Goal: Transaction & Acquisition: Purchase product/service

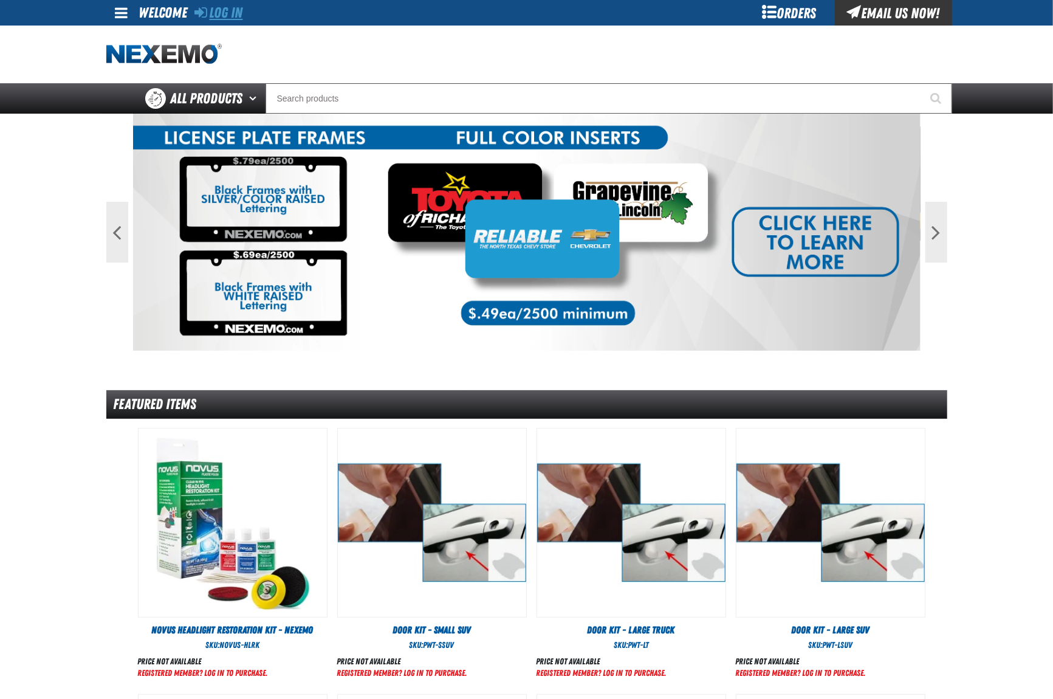
click at [213, 11] on link "Log In" at bounding box center [219, 12] width 48 height 17
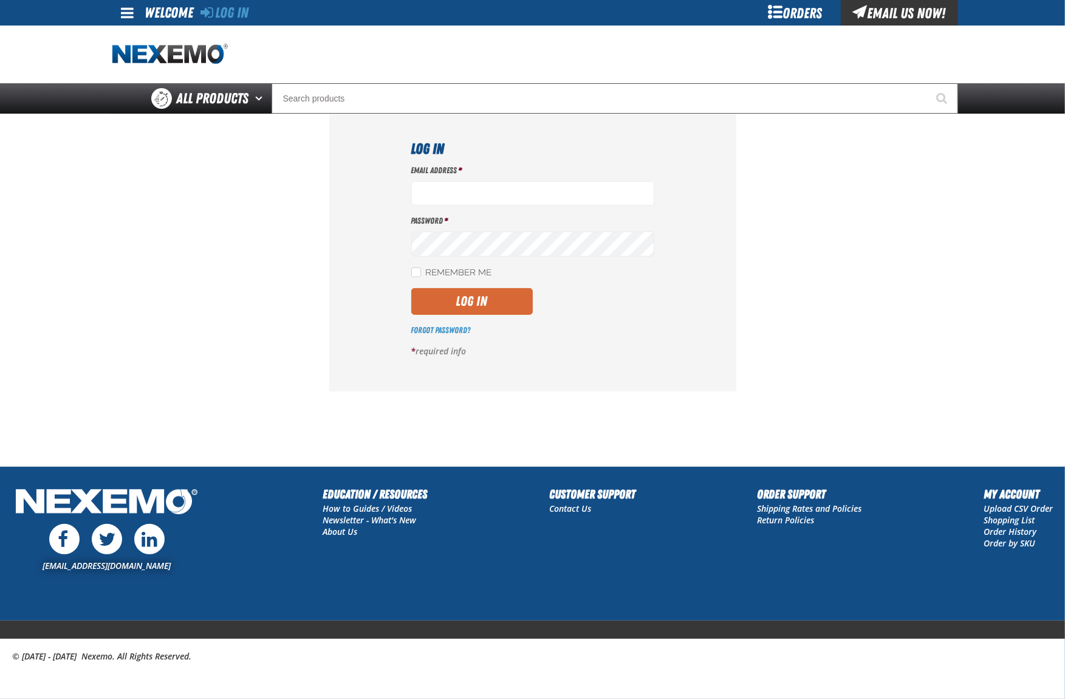
type input "jhalcomb01@vtaig.com"
click at [425, 304] on button "Log In" at bounding box center [472, 301] width 122 height 27
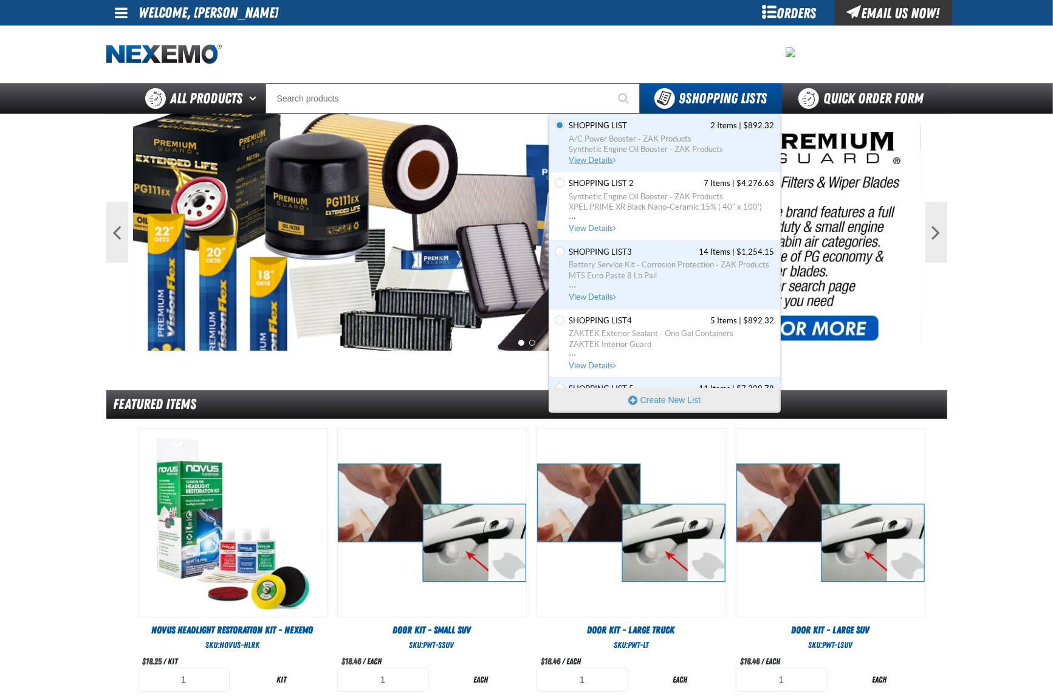
click at [582, 127] on span "Shopping List" at bounding box center [598, 125] width 58 height 11
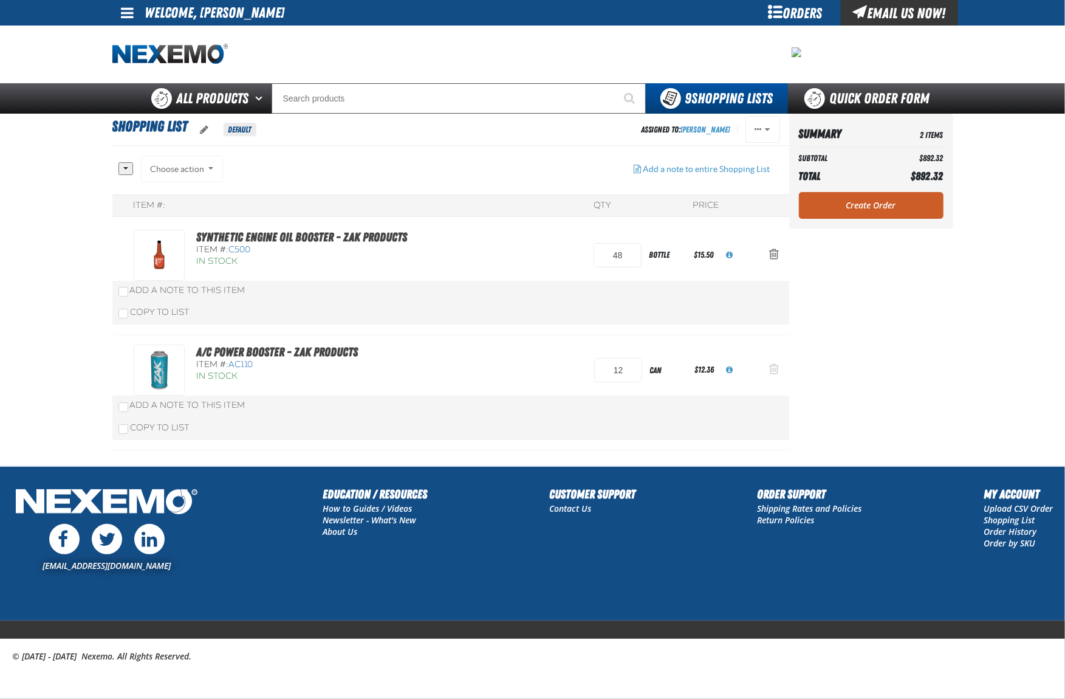
click at [768, 372] on button "Action Remove A/C Power Booster - ZAK Products from Shopping List" at bounding box center [774, 370] width 29 height 27
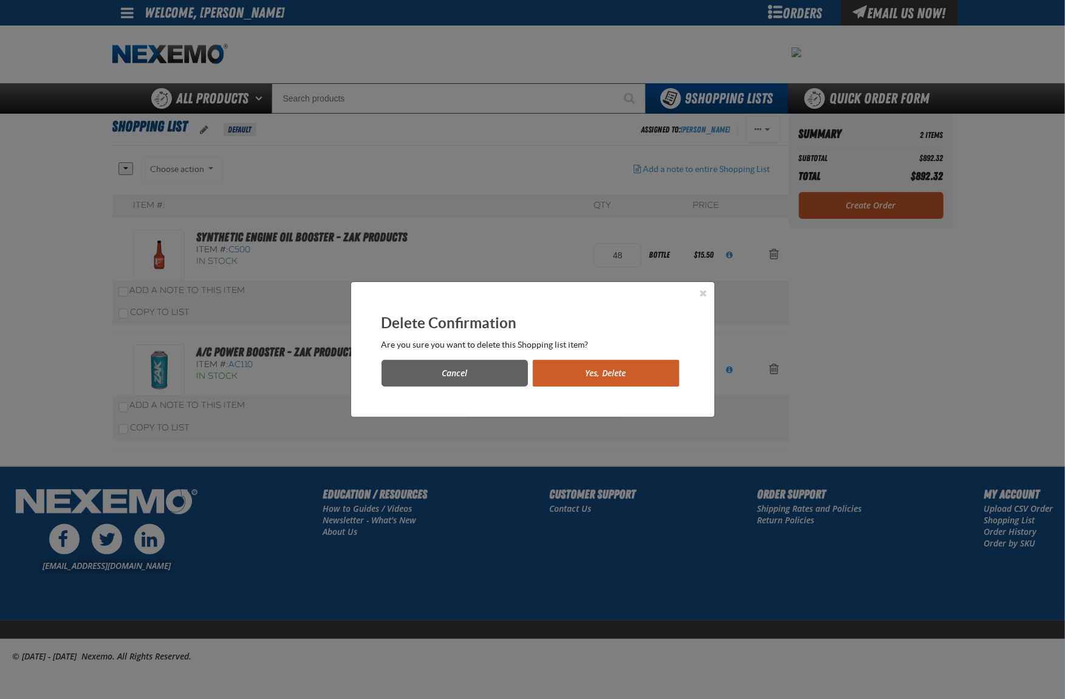
click at [574, 377] on button "Yes, Delete" at bounding box center [606, 373] width 146 height 27
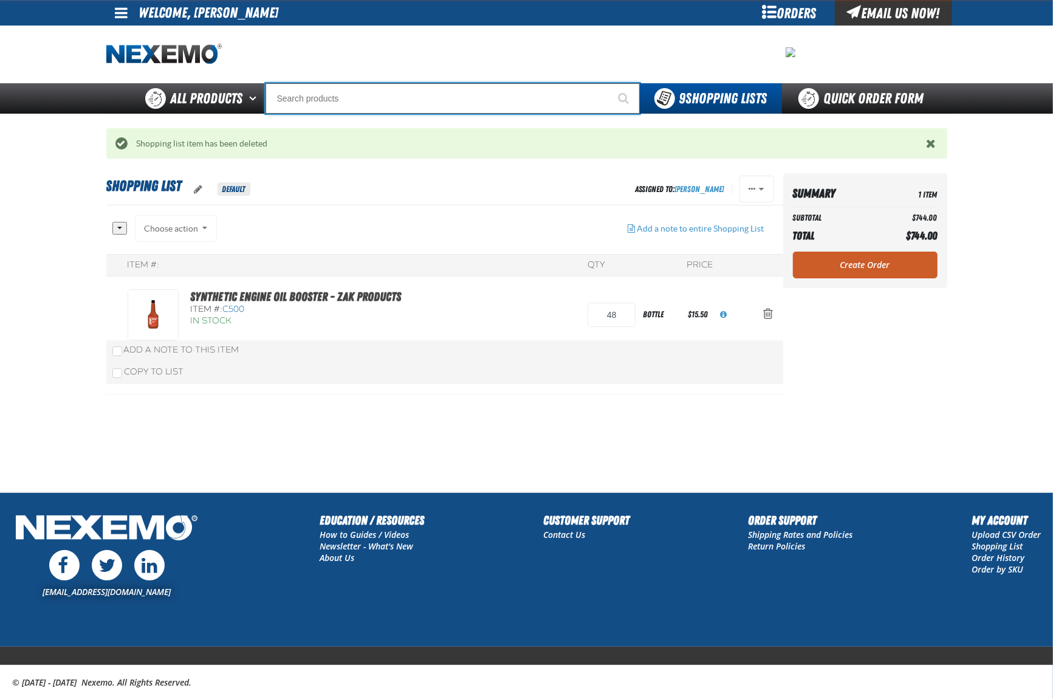
click at [343, 101] on input "Search" at bounding box center [453, 98] width 374 height 30
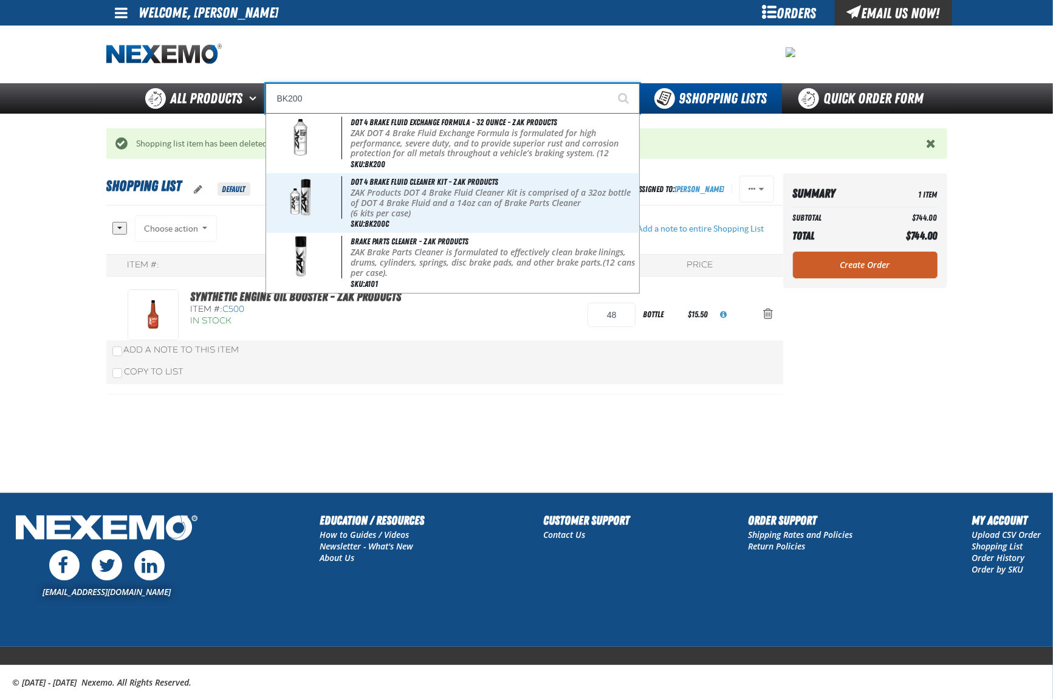
type input "BK200"
click at [609, 83] on button "Start Searching" at bounding box center [624, 98] width 30 height 30
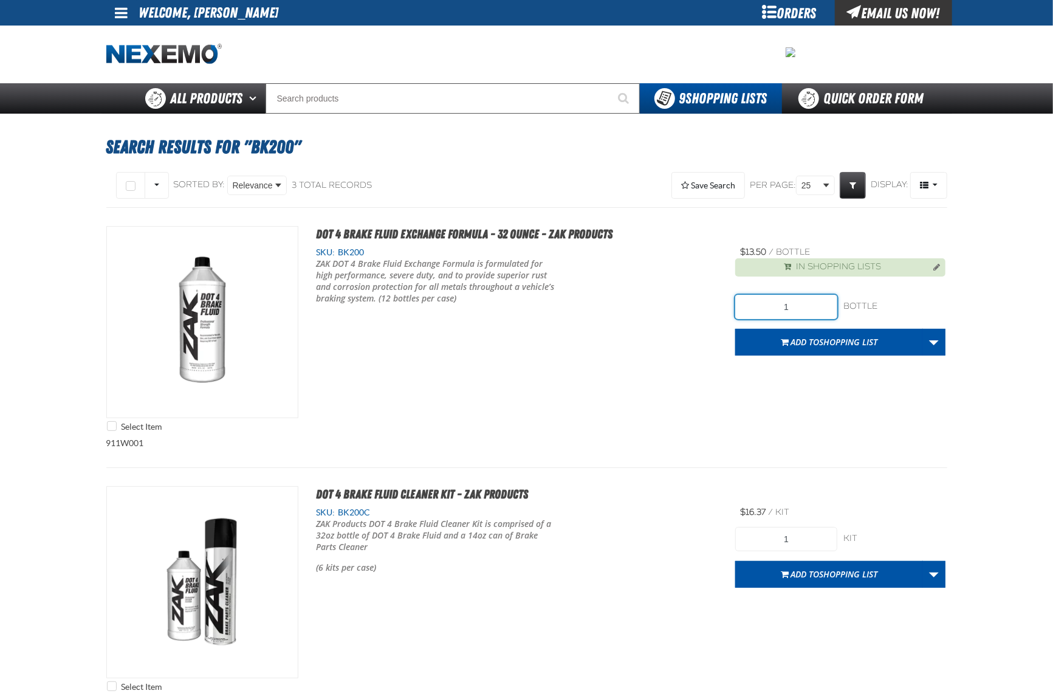
drag, startPoint x: 795, startPoint y: 305, endPoint x: 730, endPoint y: 305, distance: 65.0
click at [732, 305] on div "Select Item DOT 4 Brake Fluid Exchange Formula - 32 Ounce - ZAK Products SKU: B…" at bounding box center [526, 331] width 841 height 211
type input "24"
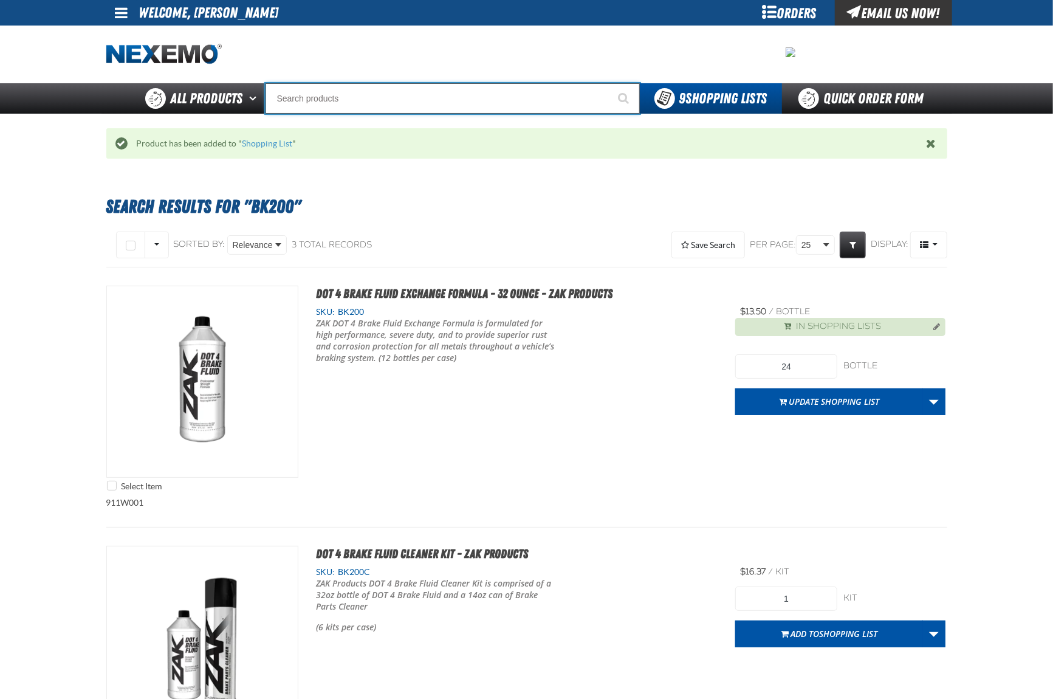
click at [463, 96] on input "Search" at bounding box center [453, 98] width 374 height 30
type input "D"
type input "D Alkaline Battery 1.5 Volt (ph)"
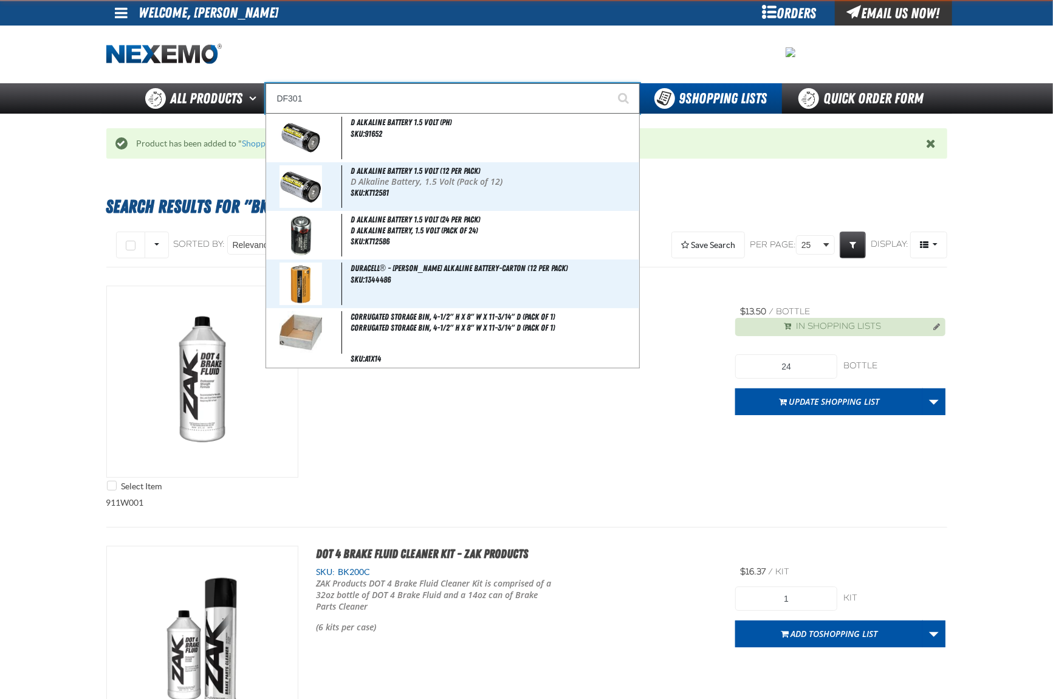
type input "DF301"
click at [609, 83] on button "Start Searching" at bounding box center [624, 98] width 30 height 30
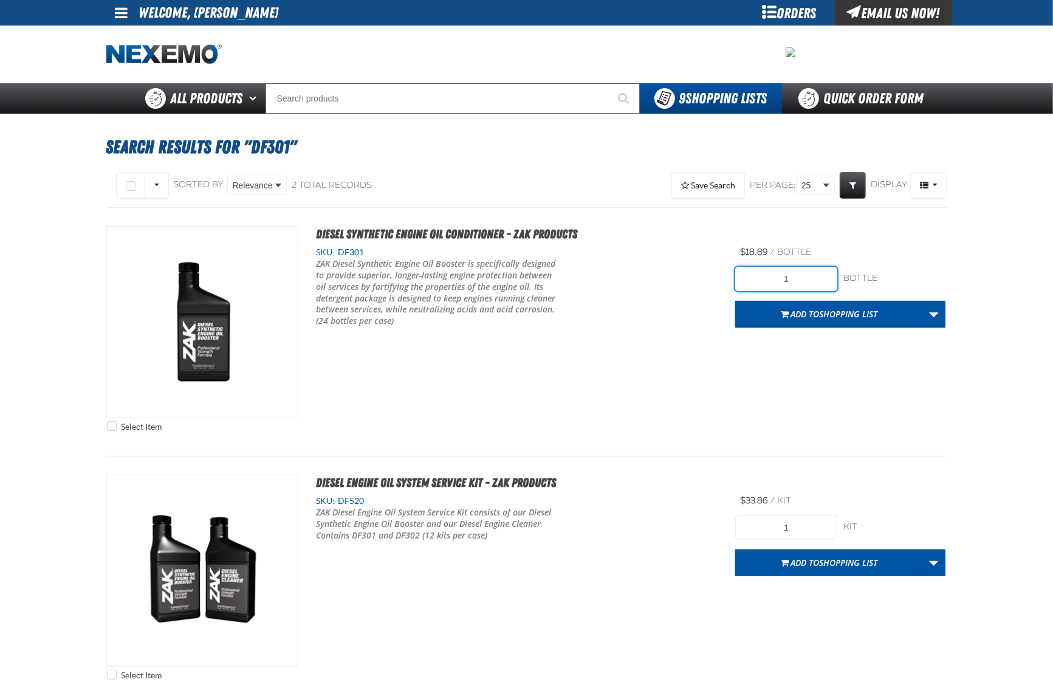
drag, startPoint x: 796, startPoint y: 277, endPoint x: 703, endPoint y: 276, distance: 93.0
click at [703, 276] on div "Select Item Diesel Synthetic Engine Oil Conditioner - ZAK Products SKU: DF301" at bounding box center [526, 331] width 841 height 211
type input "24"
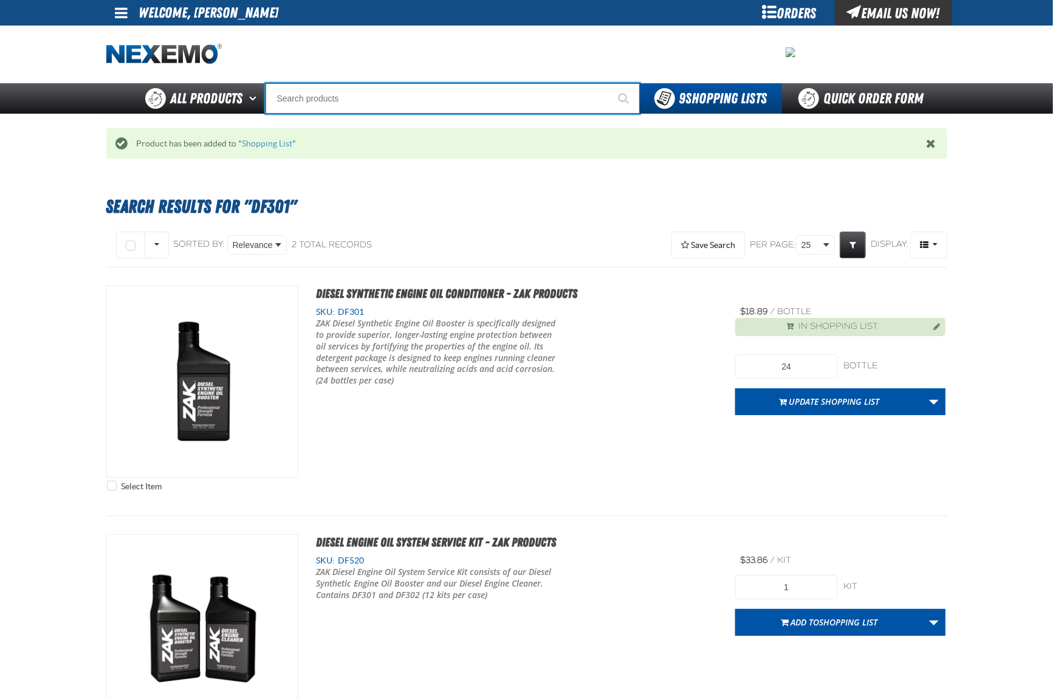
click at [464, 100] on input "Search" at bounding box center [453, 98] width 374 height 30
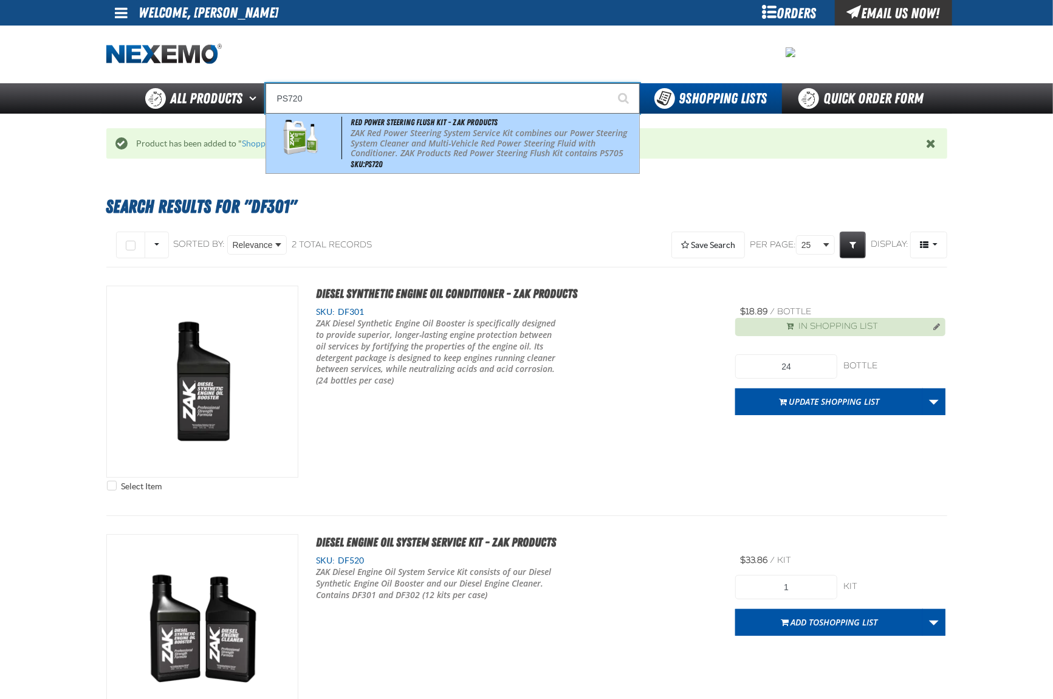
click at [470, 145] on p "ZAK Red Power Steering System Service Kit combines our Power Steering System Cl…" at bounding box center [494, 148] width 286 height 41
type input "Red Power Steering Flush Kit - ZAK Products"
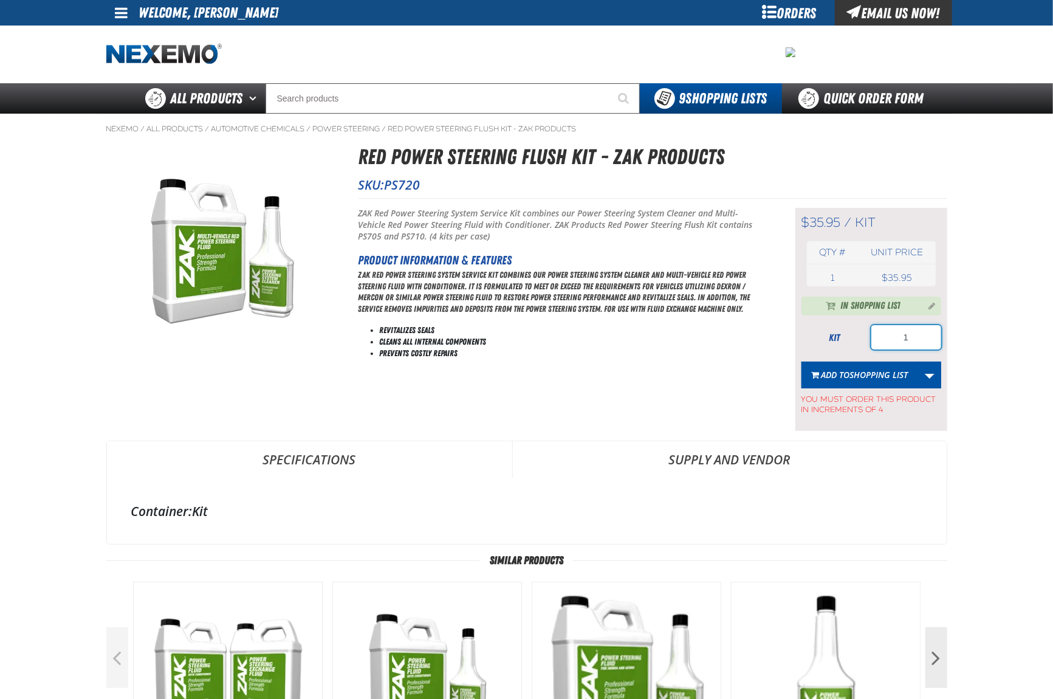
drag, startPoint x: 915, startPoint y: 346, endPoint x: 844, endPoint y: 344, distance: 70.5
click at [844, 344] on div "kit 1" at bounding box center [872, 337] width 140 height 24
type input "4"
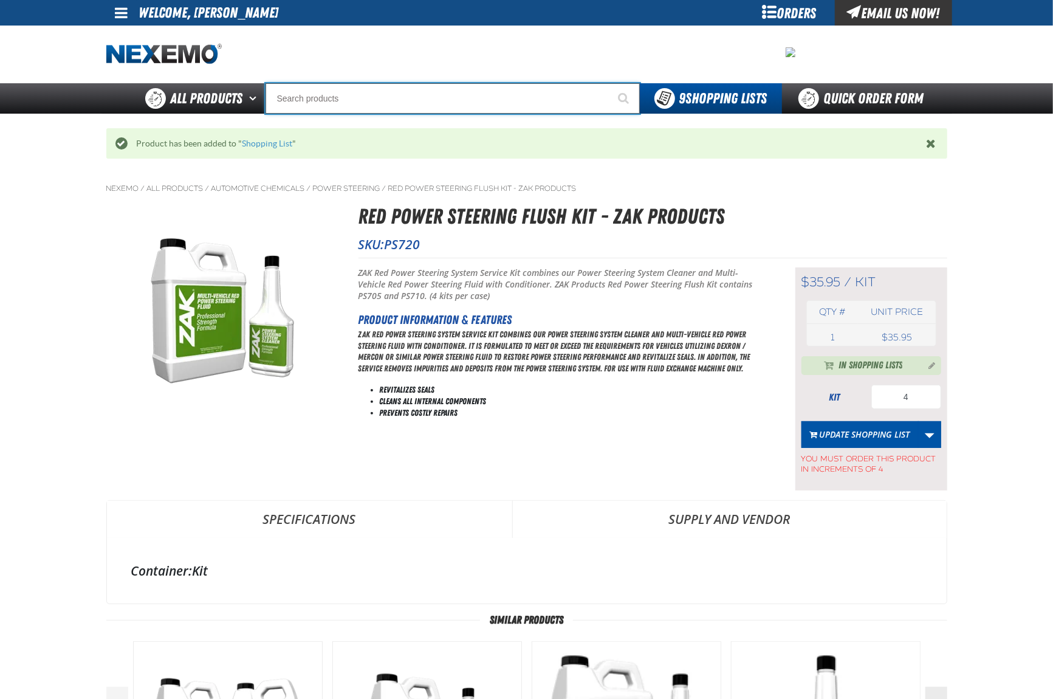
click at [392, 105] on input "Search" at bounding box center [453, 98] width 374 height 30
type input "R"
type input "ROADSIDE R"
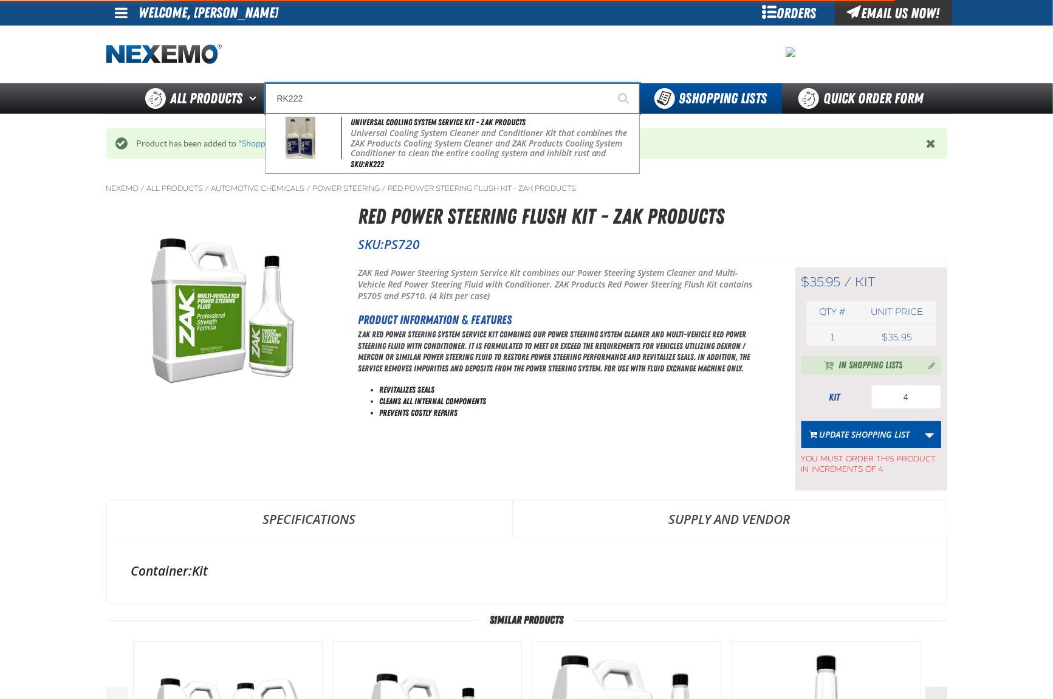
type input "RK222"
click at [609, 83] on button "Start Searching" at bounding box center [624, 98] width 30 height 30
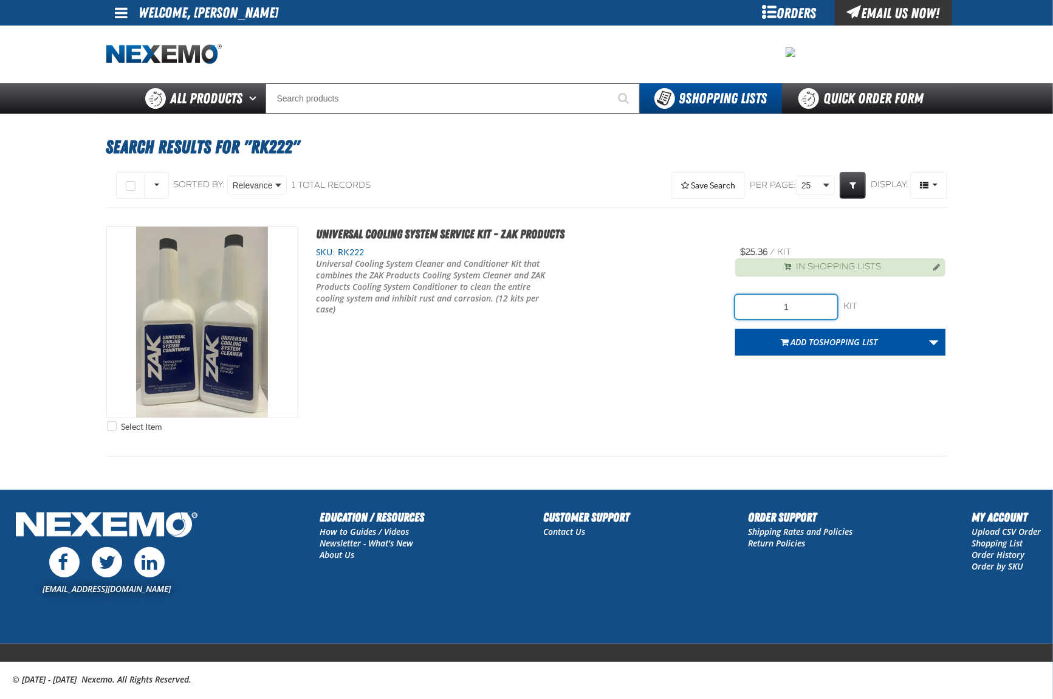
drag, startPoint x: 800, startPoint y: 309, endPoint x: 700, endPoint y: 318, distance: 100.7
click at [729, 317] on div "Select Item Universal Cooling System Service Kit - ZAK Products SKU: RK222 1" at bounding box center [526, 331] width 841 height 211
type input "12"
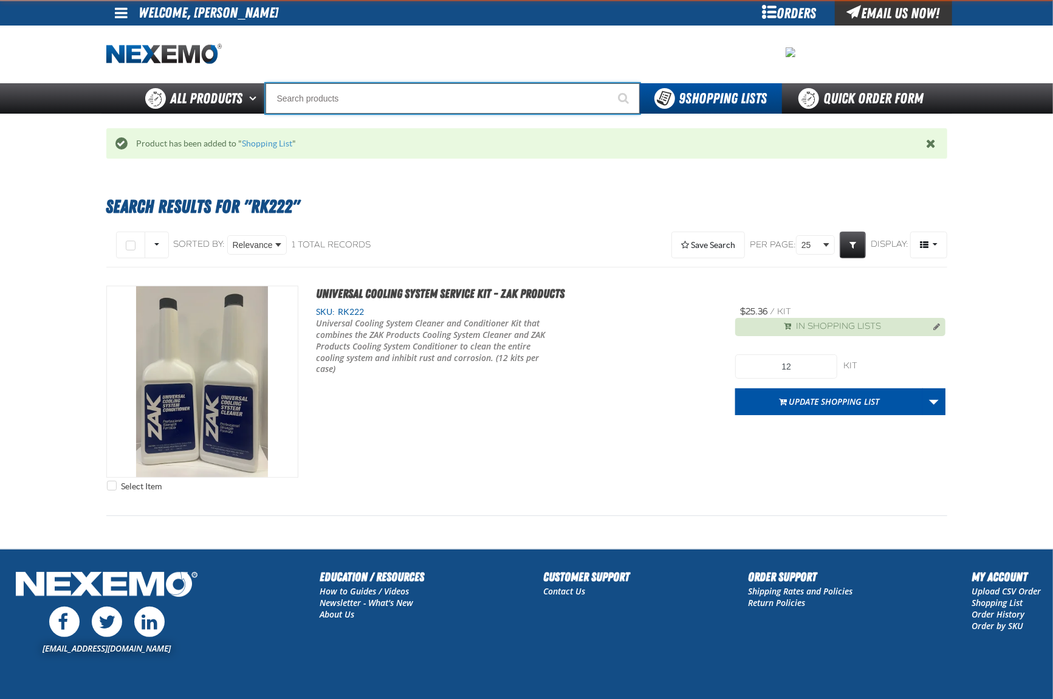
click at [409, 101] on input "Search" at bounding box center [453, 98] width 374 height 30
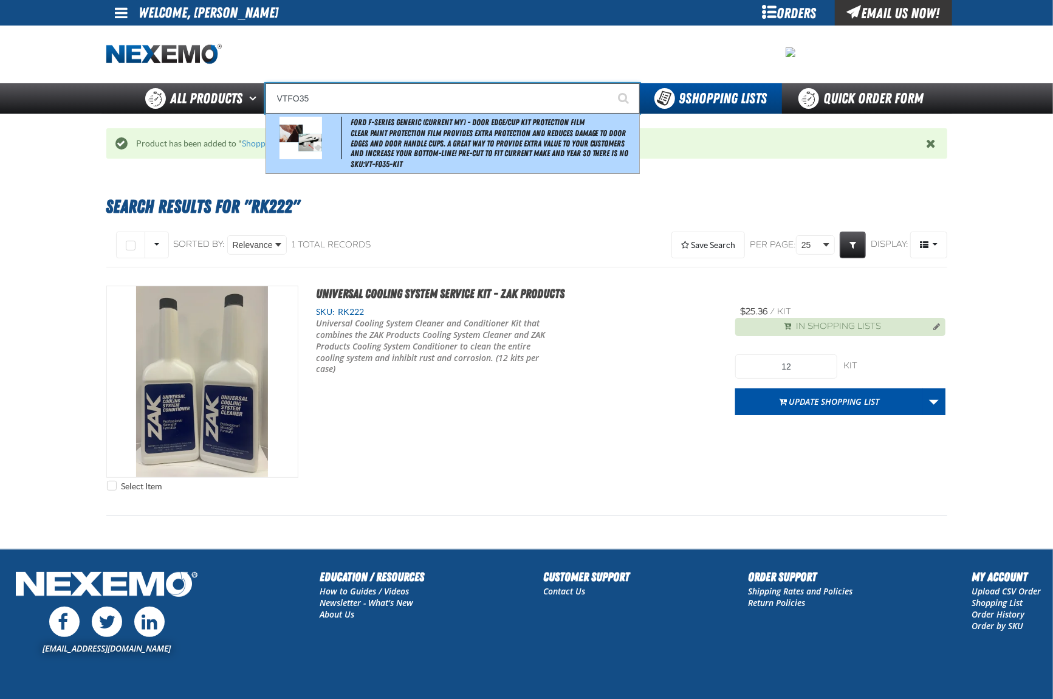
click at [419, 154] on span "Clear paint protection film provides extra protection and reduces damage to doo…" at bounding box center [494, 143] width 286 height 30
type input "Ford F-Series Generic (Current MY) - Door Edge/Cup Kit Protection Film"
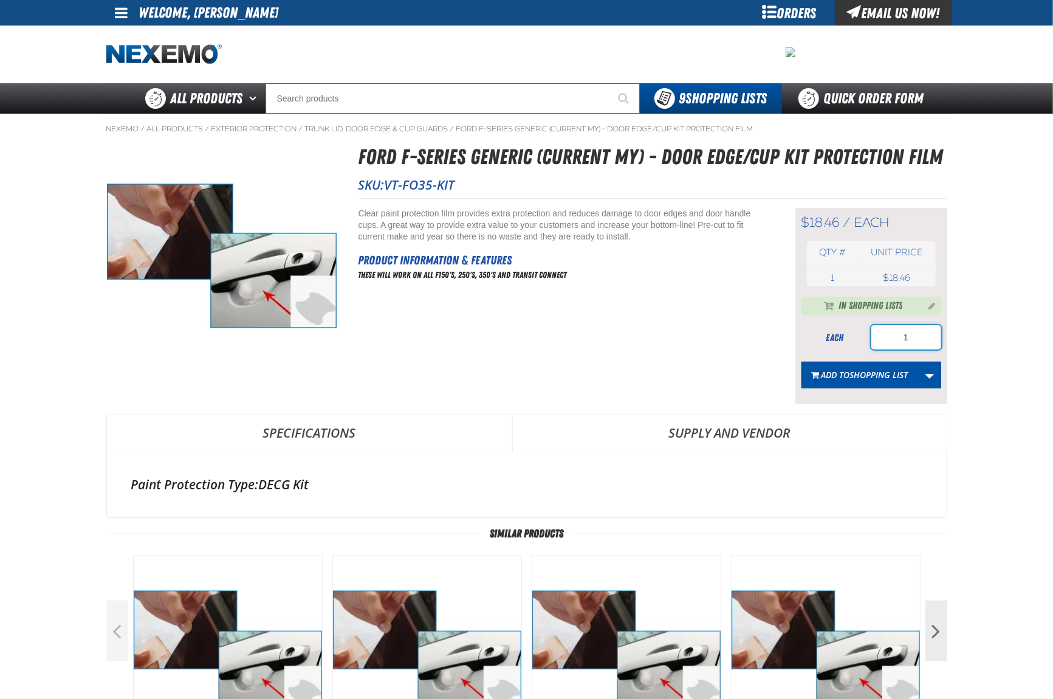
drag, startPoint x: 897, startPoint y: 341, endPoint x: 888, endPoint y: 339, distance: 8.7
click at [890, 339] on input "1" at bounding box center [906, 337] width 70 height 24
type input "35"
click at [866, 370] on button "Add to Shopping List" at bounding box center [860, 375] width 117 height 27
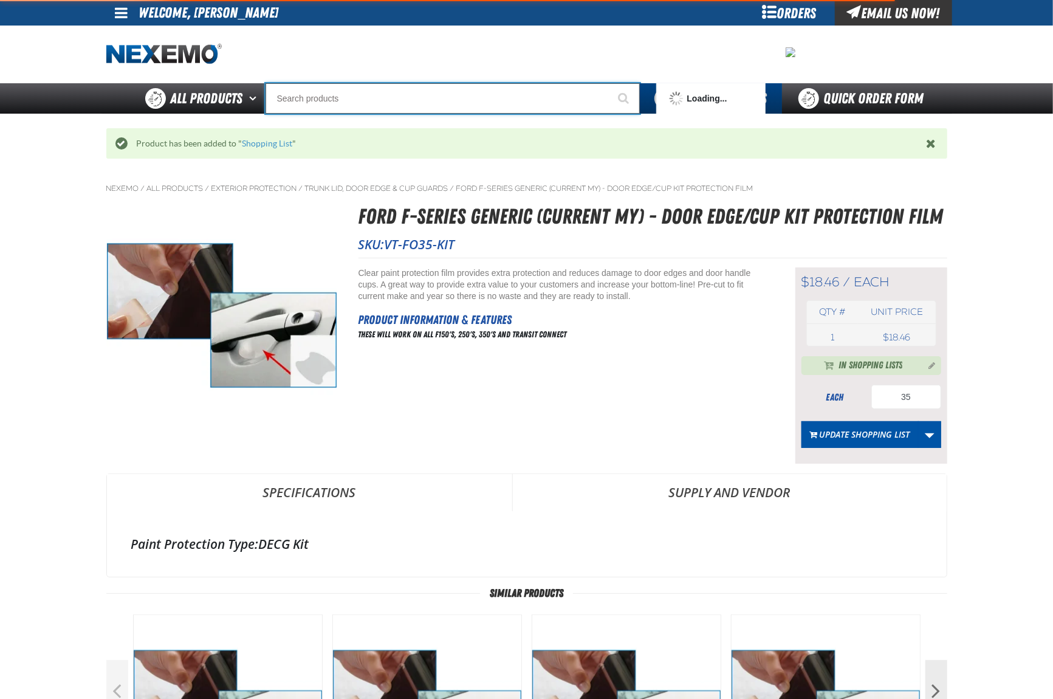
click at [320, 96] on input "Search" at bounding box center [453, 98] width 374 height 30
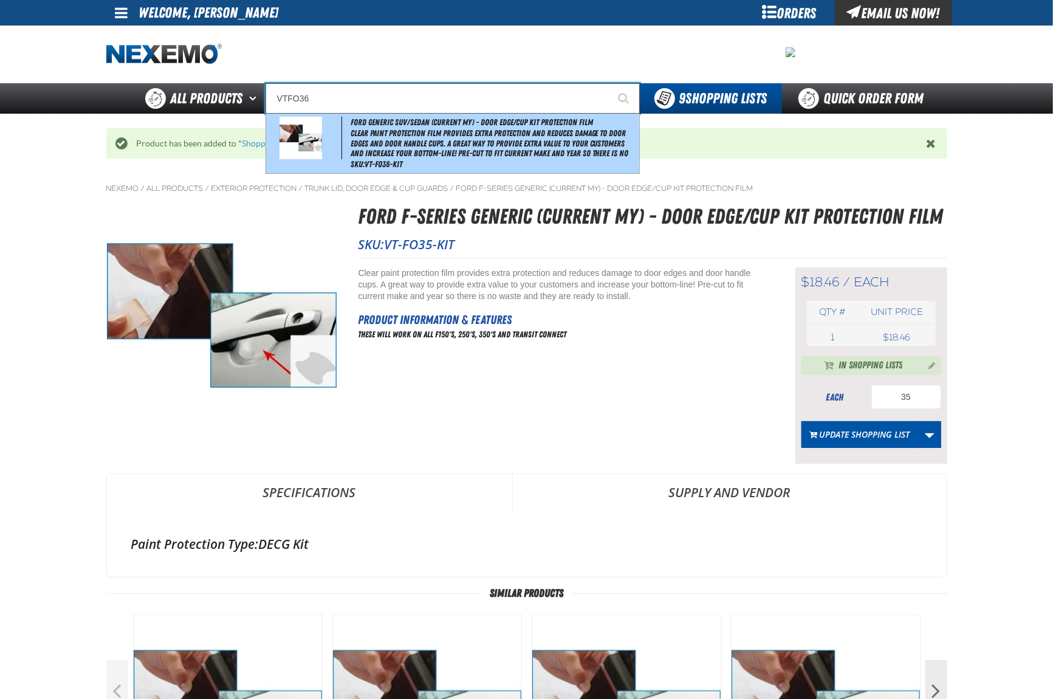
click at [460, 151] on span "Clear paint protection film provides extra protection and reduces damage to doo…" at bounding box center [494, 143] width 286 height 30
type input "Ford Generic SUV/Sedan (Current MY) - Door Edge/Cup Kit Protection Film"
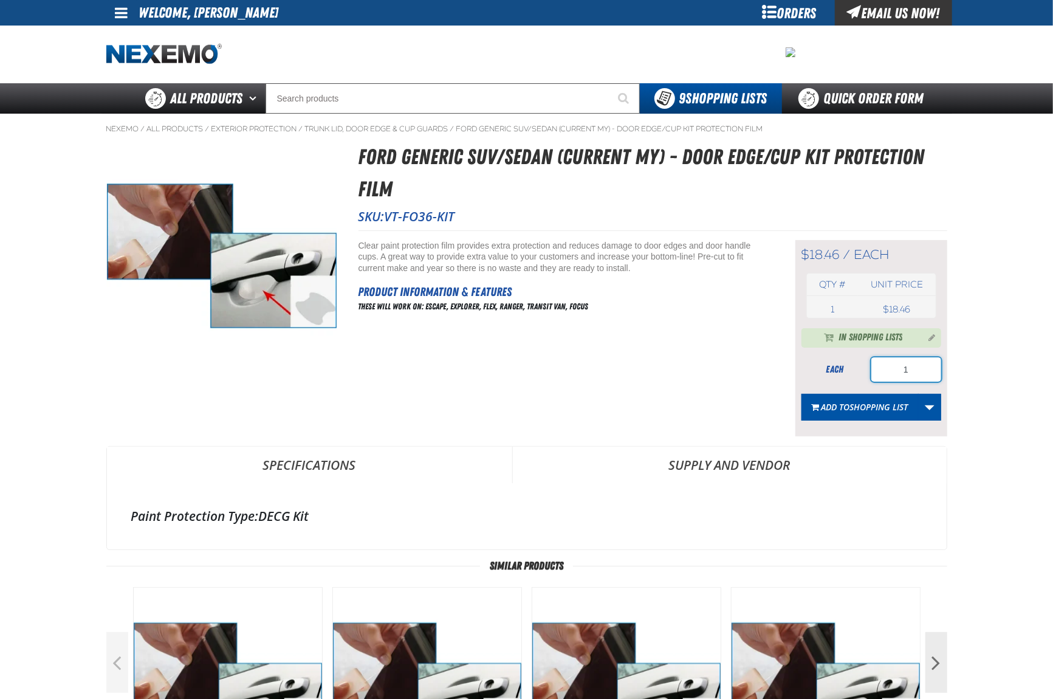
drag, startPoint x: 911, startPoint y: 372, endPoint x: 873, endPoint y: 372, distance: 38.9
click at [873, 372] on input "1" at bounding box center [906, 369] width 70 height 24
type input "35"
click at [845, 399] on button "Add to Shopping List" at bounding box center [860, 407] width 117 height 27
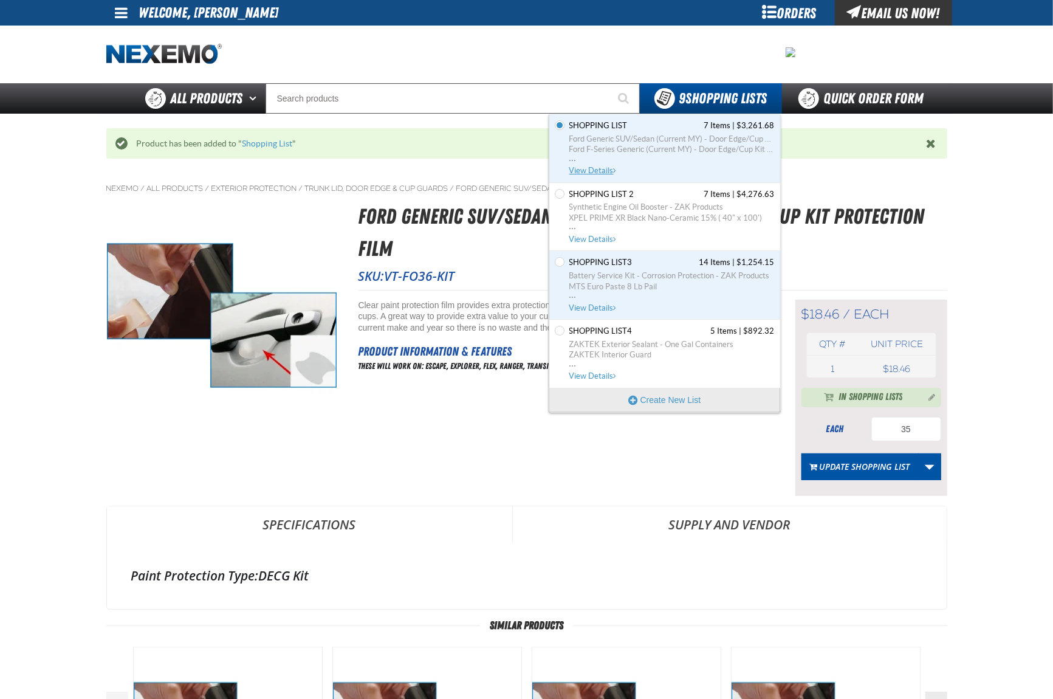
click at [582, 125] on span "Shopping List" at bounding box center [598, 125] width 58 height 11
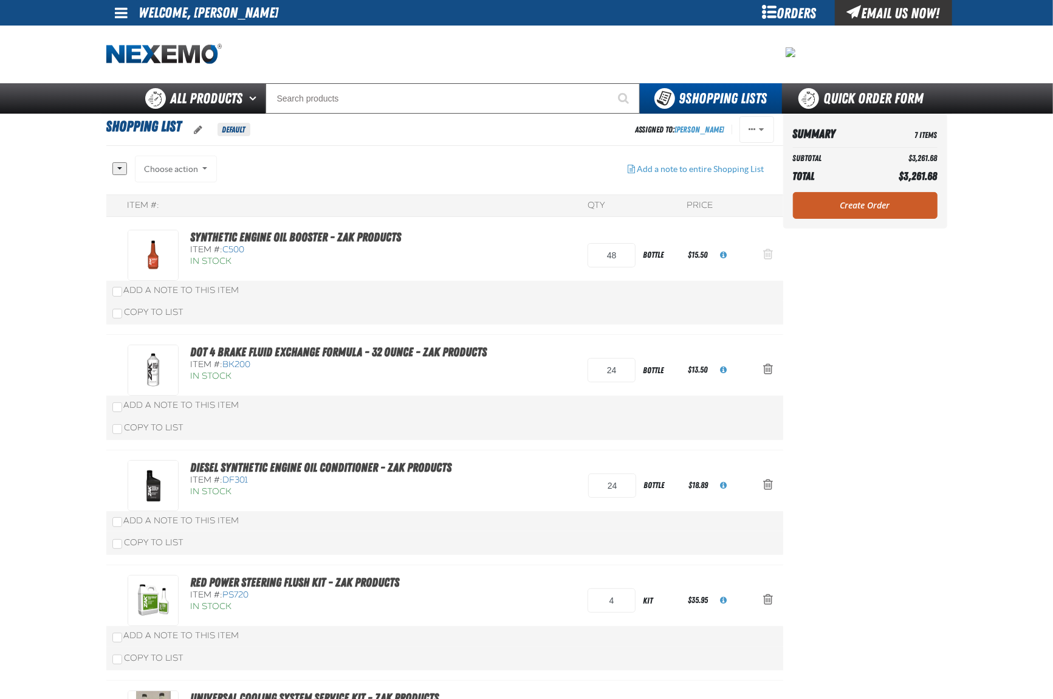
click at [771, 256] on span "Action Remove Synthetic Engine Oil Booster - ZAK Products from Shopping List" at bounding box center [769, 254] width 10 height 12
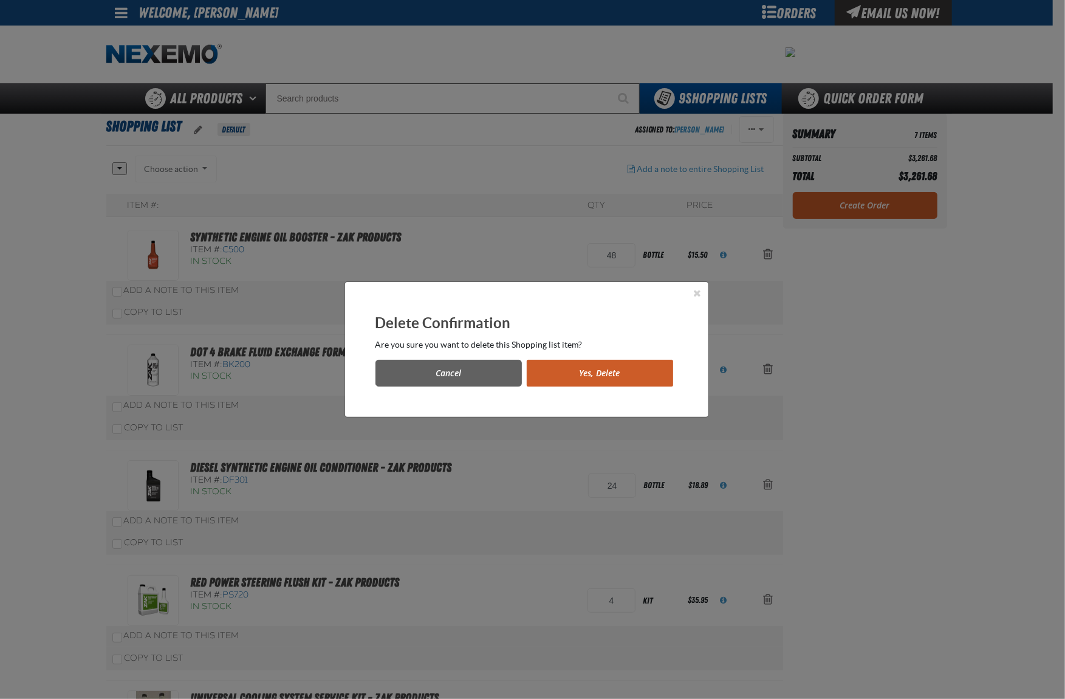
click at [579, 377] on button "Yes, Delete" at bounding box center [600, 373] width 146 height 27
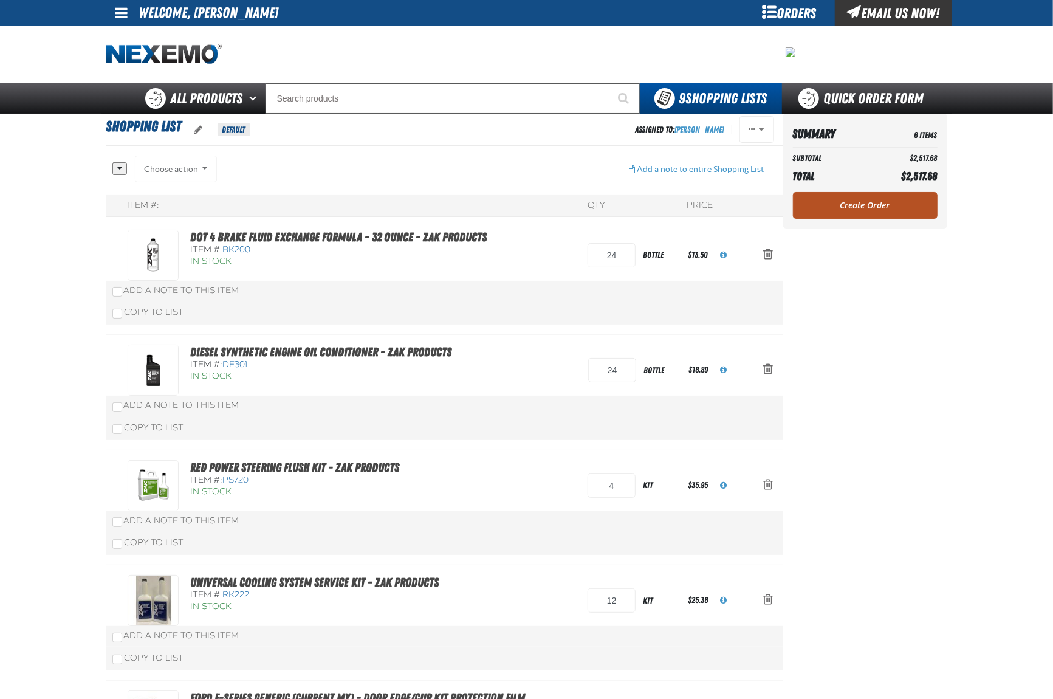
click at [859, 207] on link "Create Order" at bounding box center [865, 205] width 145 height 27
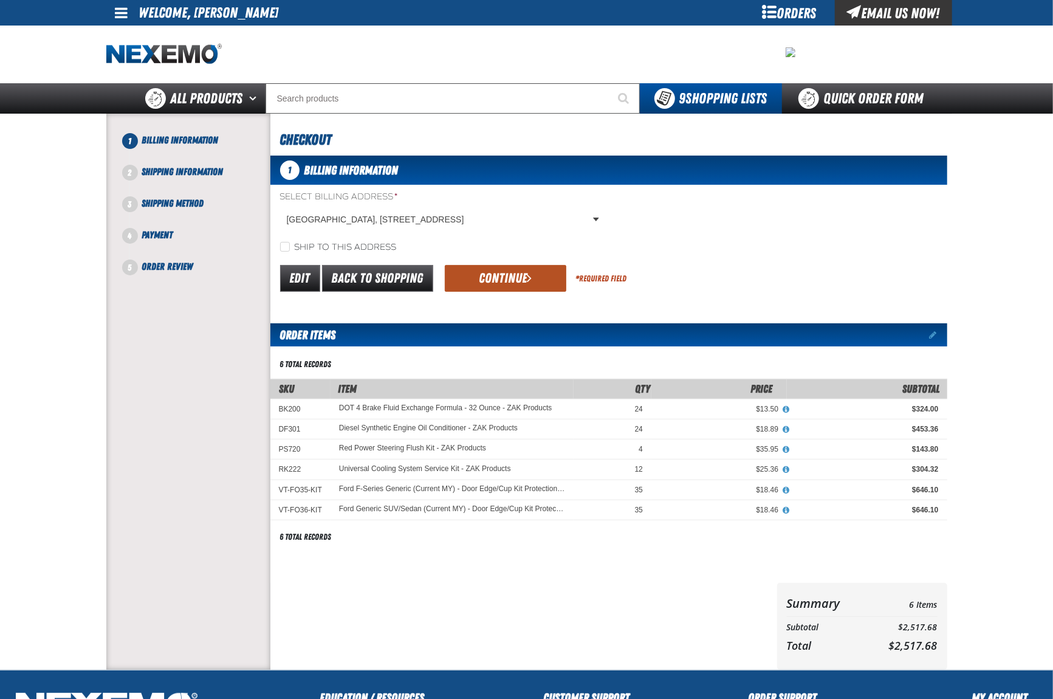
click at [503, 275] on button "Continue" at bounding box center [506, 278] width 122 height 27
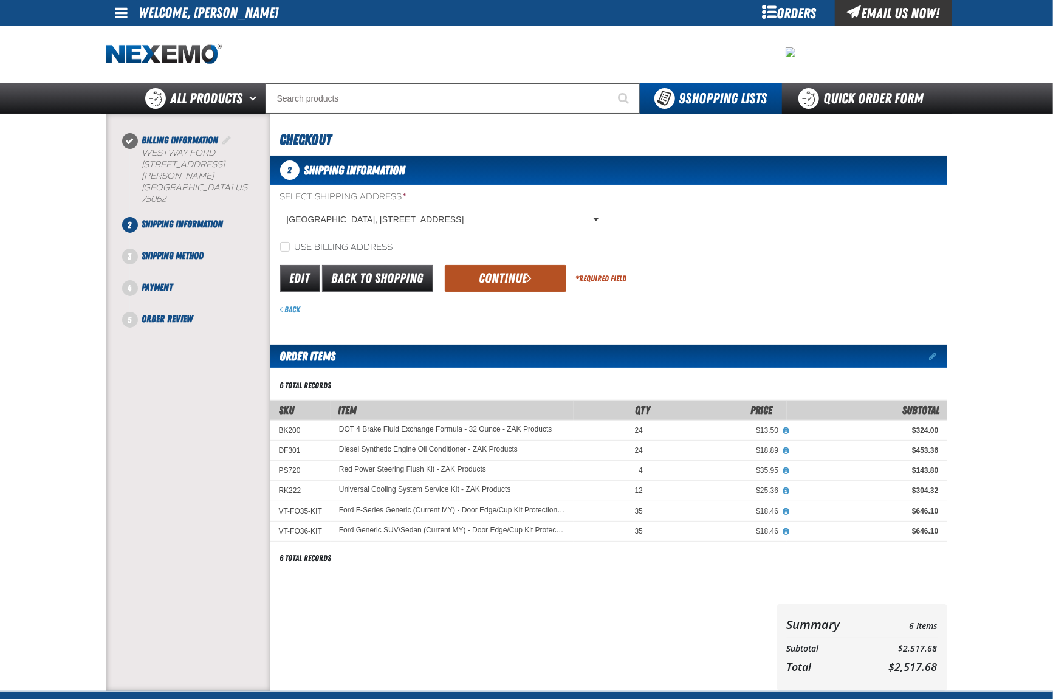
click at [495, 284] on button "Continue" at bounding box center [506, 278] width 122 height 27
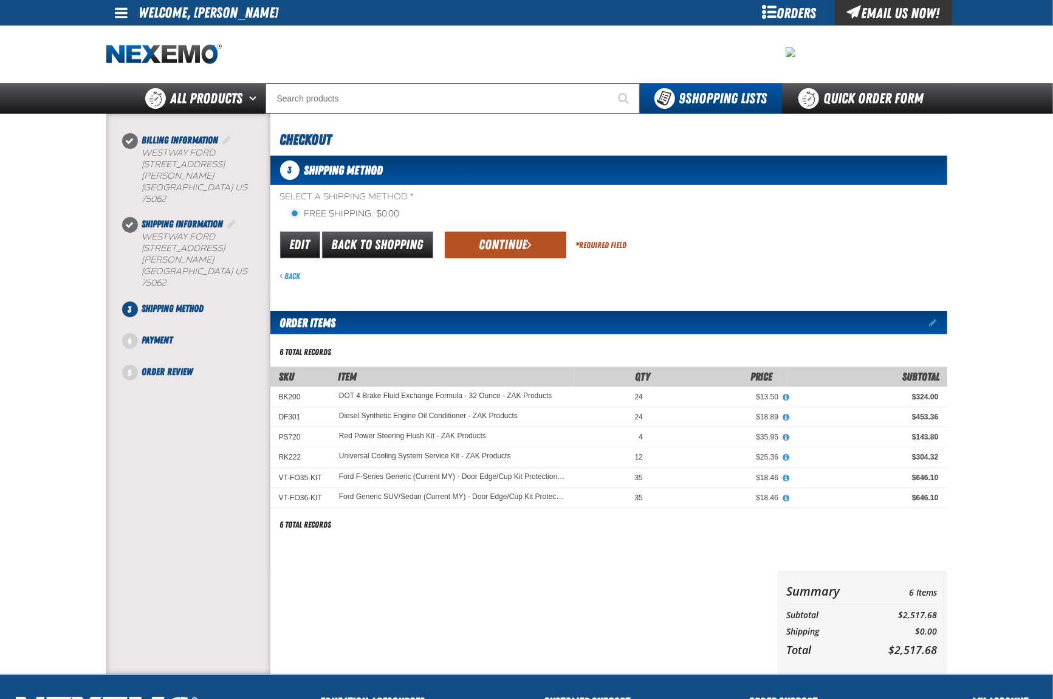
click at [499, 244] on button "Continue" at bounding box center [506, 245] width 122 height 27
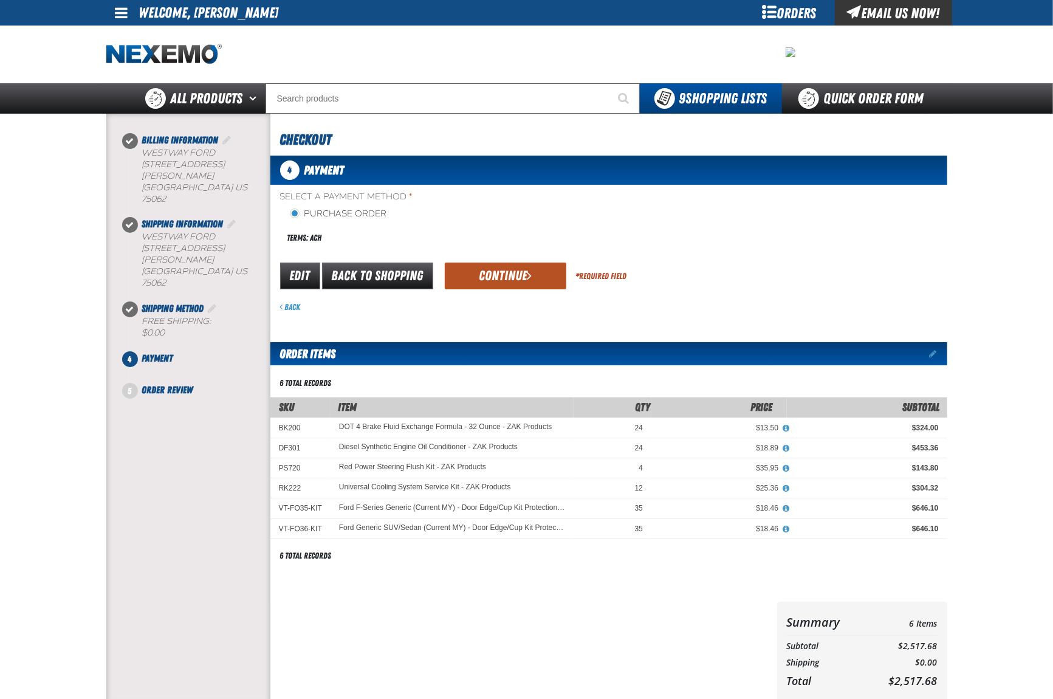
click at [502, 266] on button "Continue" at bounding box center [506, 276] width 122 height 27
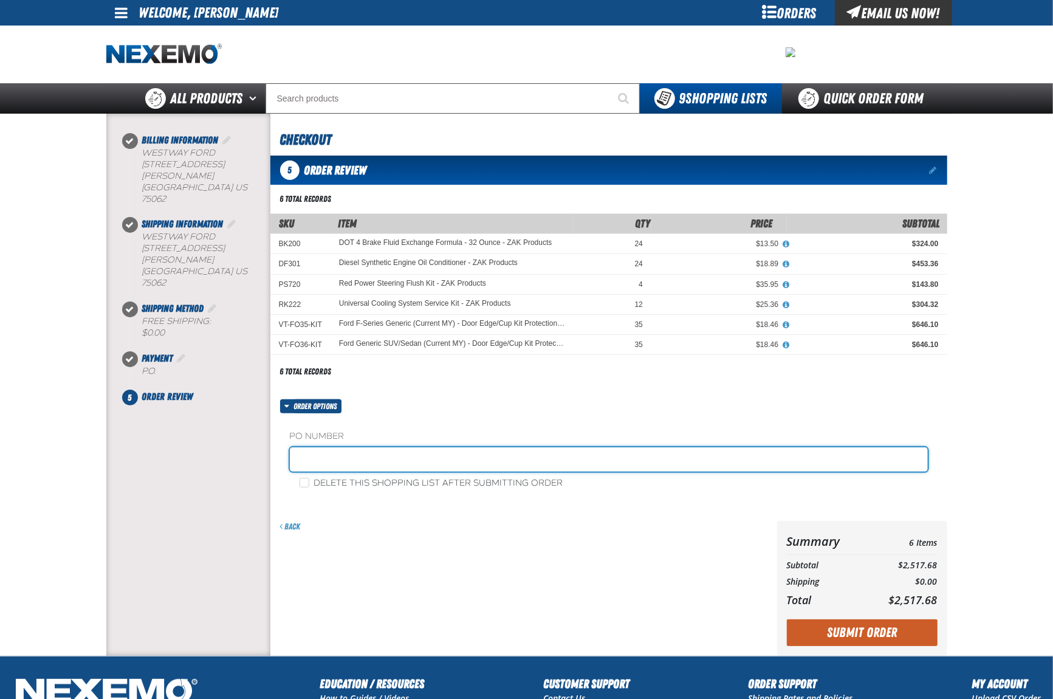
click at [328, 464] on input "text" at bounding box center [609, 459] width 638 height 24
type input "Z0820"
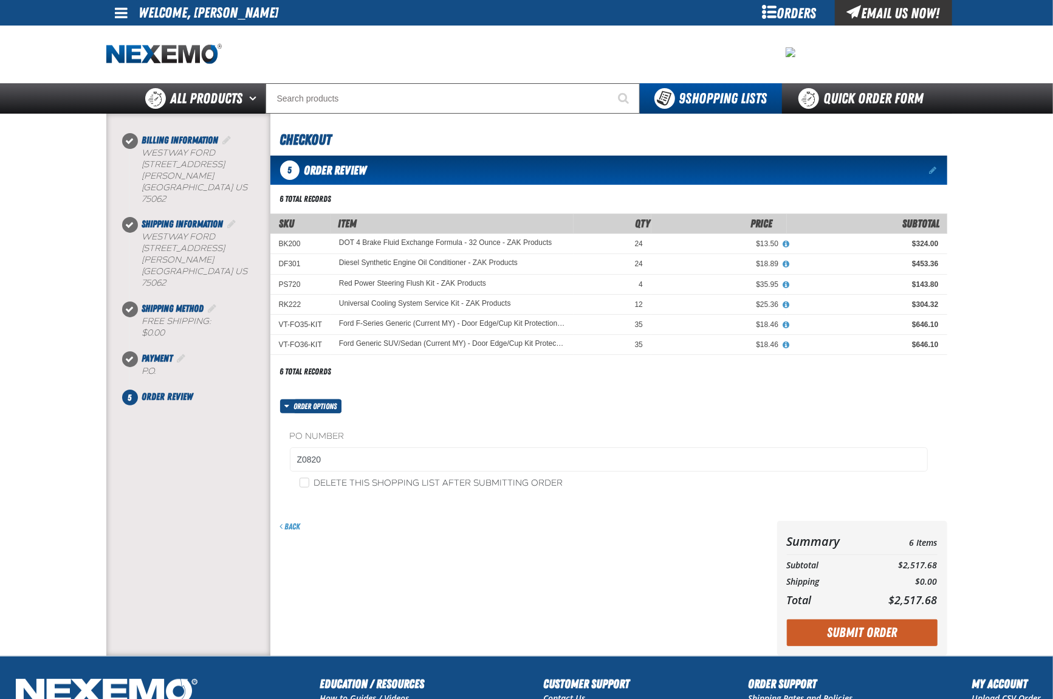
click at [900, 645] on button "Submit Order" at bounding box center [862, 632] width 151 height 27
